Goal: Transaction & Acquisition: Book appointment/travel/reservation

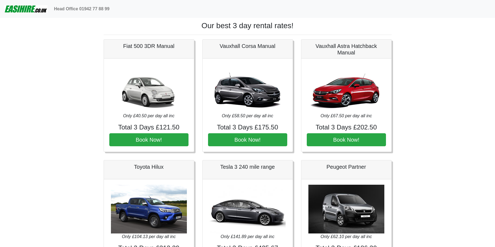
scroll to position [98, 0]
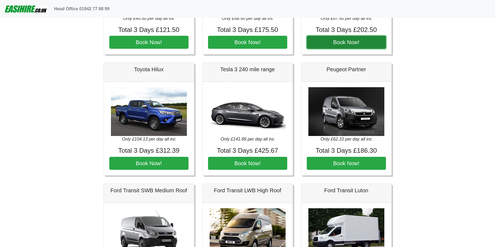
click at [362, 45] on button "Book Now!" at bounding box center [346, 42] width 79 height 13
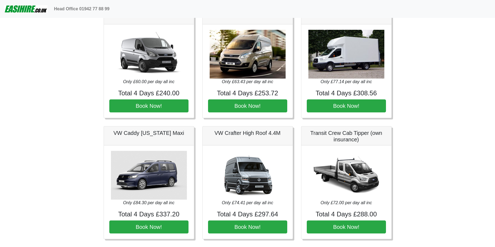
scroll to position [94, 0]
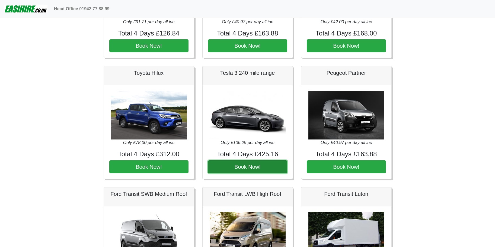
click at [237, 168] on button "Book Now!" at bounding box center [247, 167] width 79 height 13
